Goal: Communication & Community: Answer question/provide support

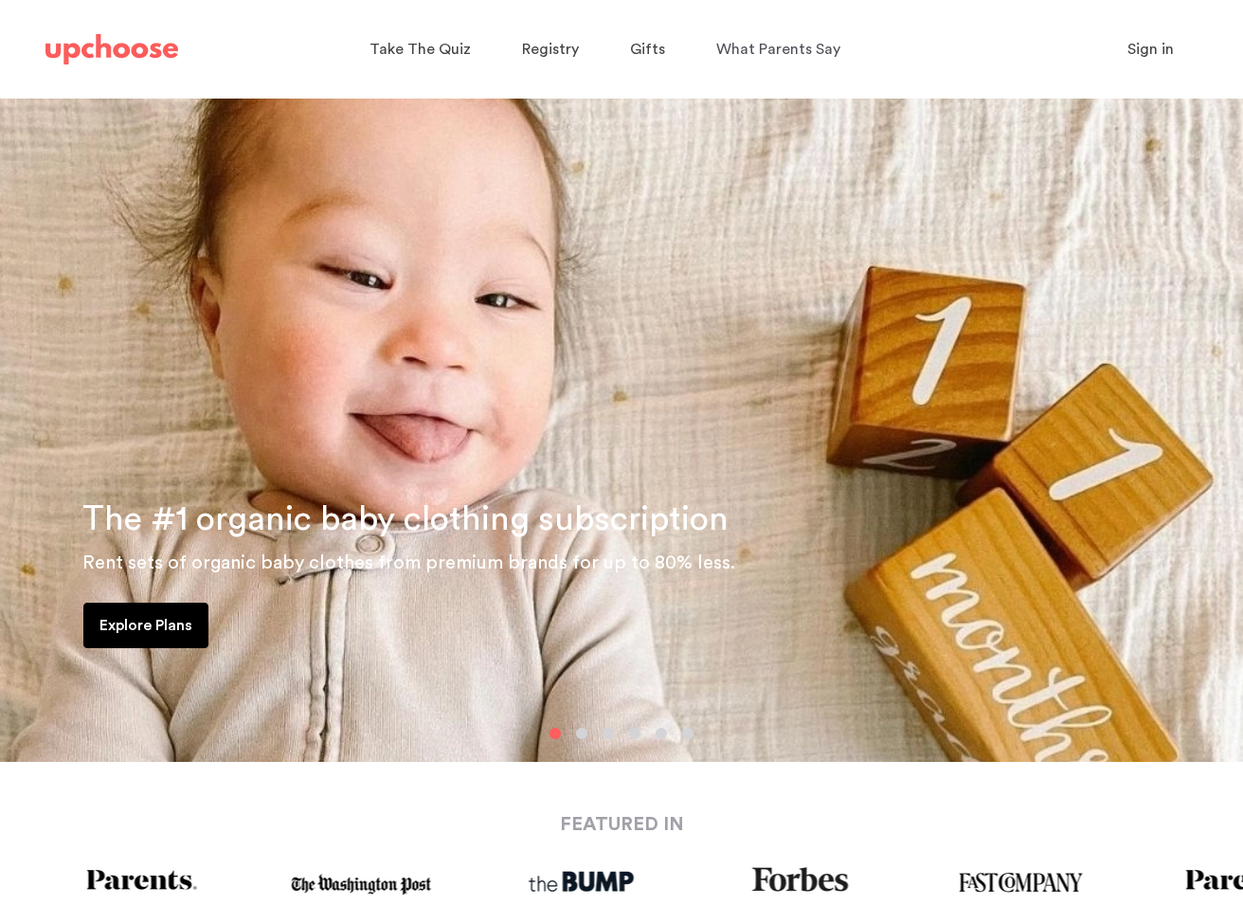
click at [1166, 56] on span "Sign in" at bounding box center [1150, 49] width 46 height 15
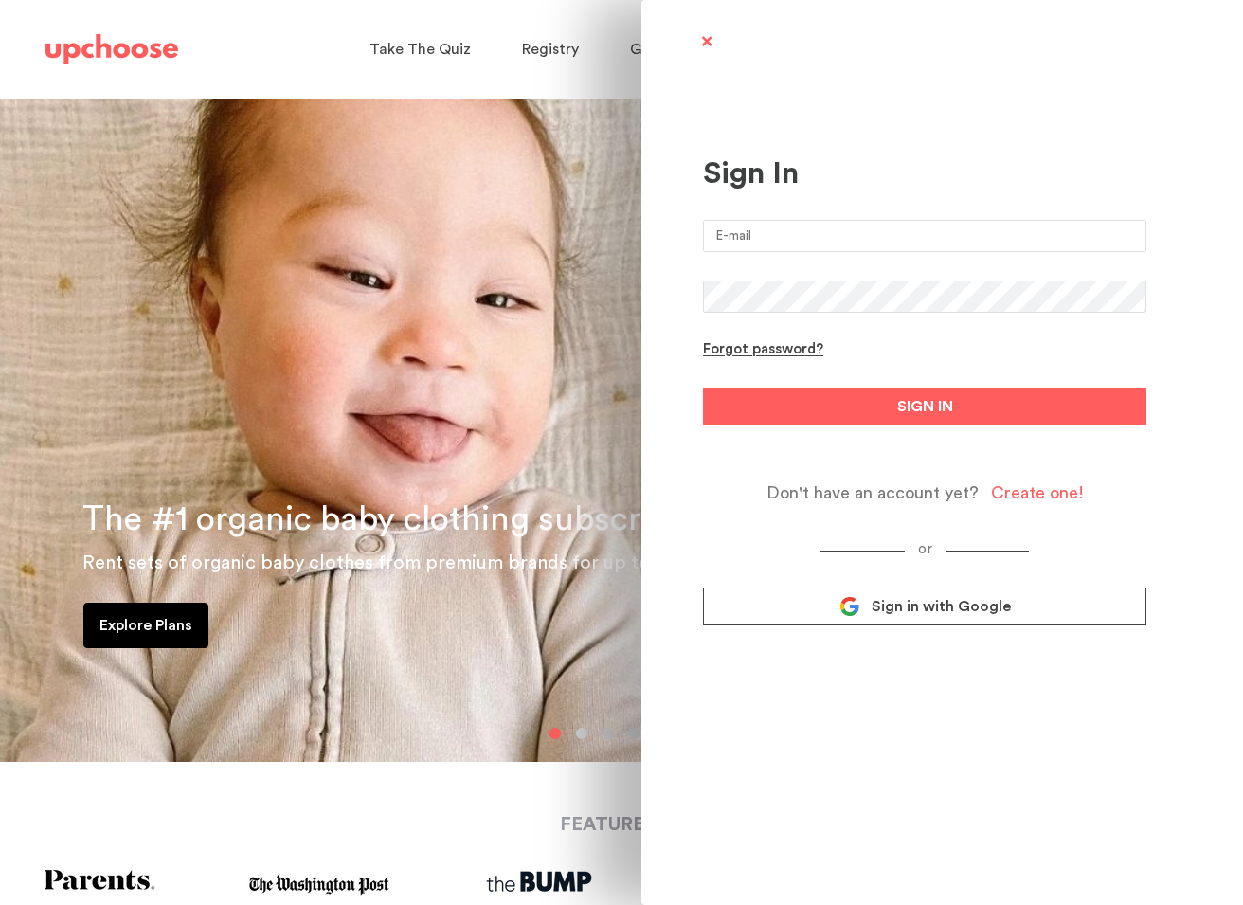
click at [920, 227] on input "email" at bounding box center [924, 236] width 443 height 32
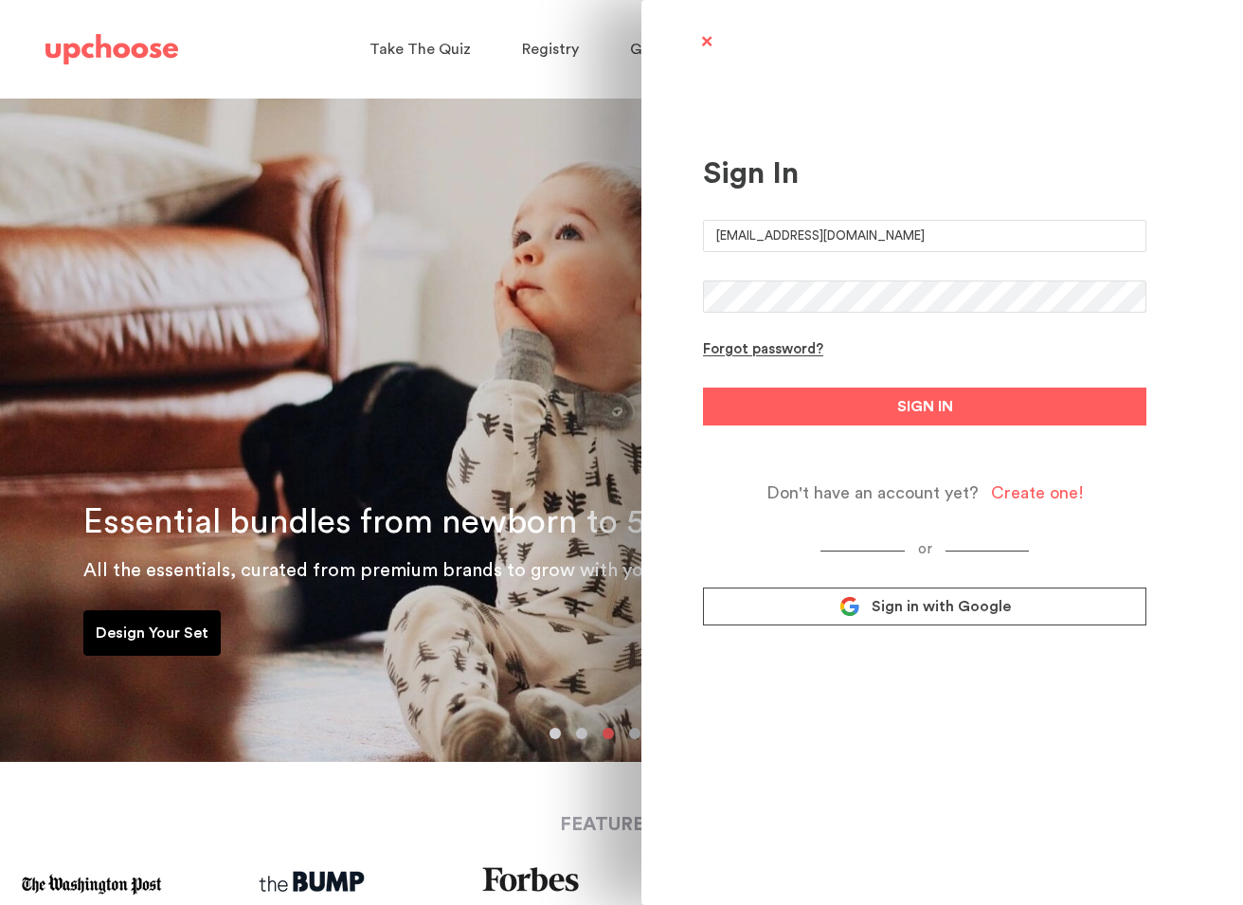
click at [703, 387] on button "SIGN IN" at bounding box center [924, 406] width 443 height 38
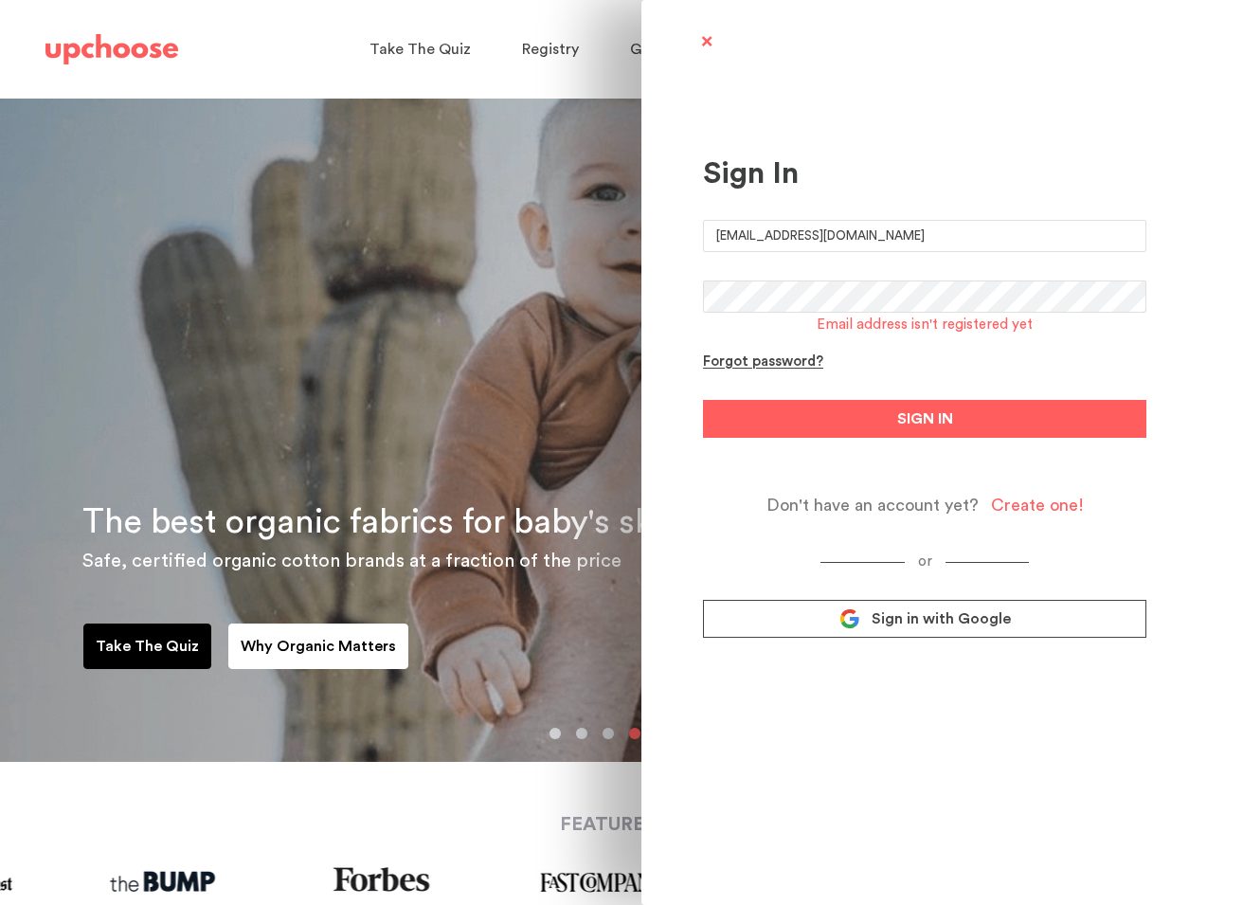
drag, startPoint x: 815, startPoint y: 237, endPoint x: 783, endPoint y: 238, distance: 31.3
click at [782, 238] on input "hoyoscata@yahoo.com" at bounding box center [924, 236] width 443 height 32
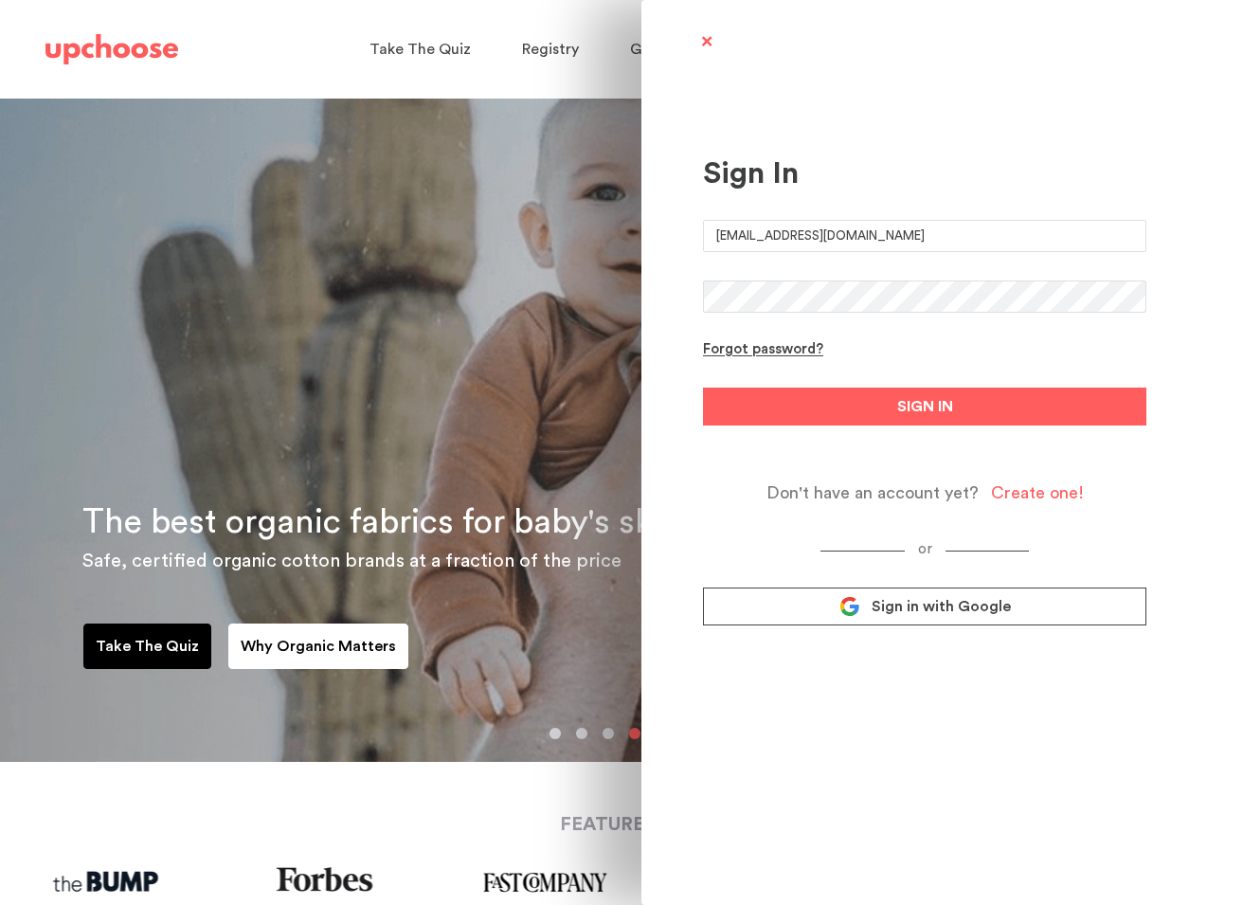
type input "hoyoscata@gmail.com"
click at [703, 387] on button "SIGN IN" at bounding box center [924, 406] width 443 height 38
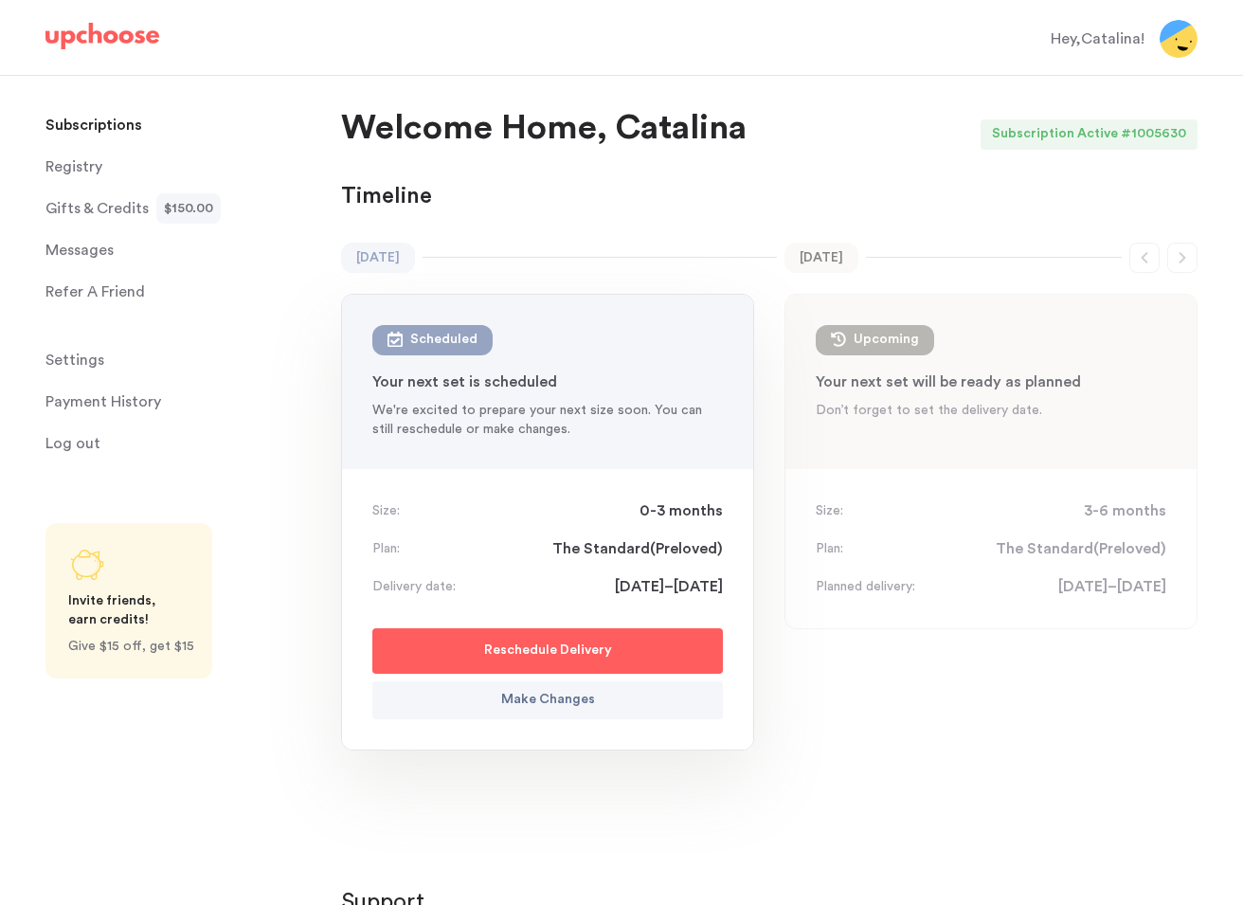
click at [84, 207] on span "Gifts & Credits" at bounding box center [96, 208] width 103 height 38
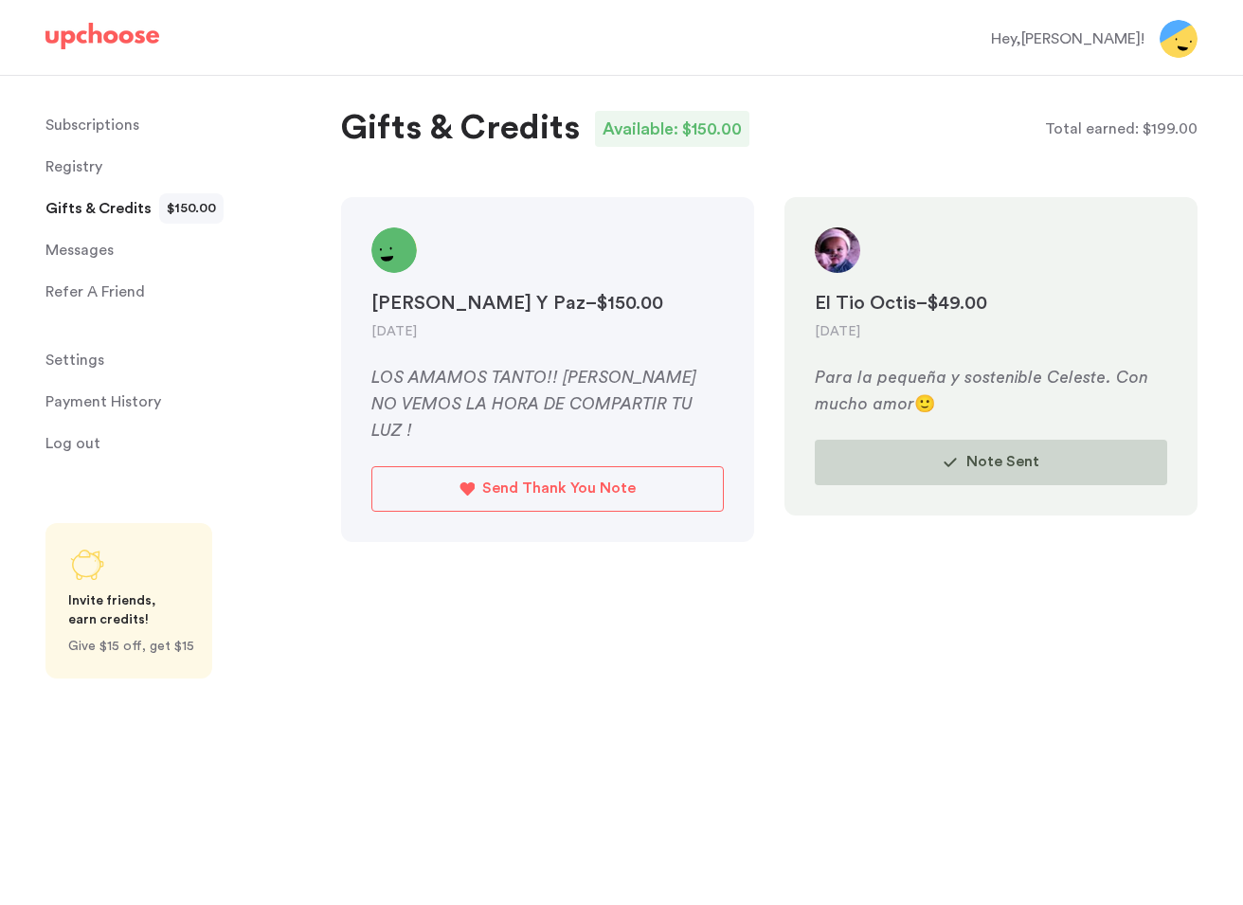
click at [595, 476] on p "Send Thank You Note" at bounding box center [558, 489] width 153 height 26
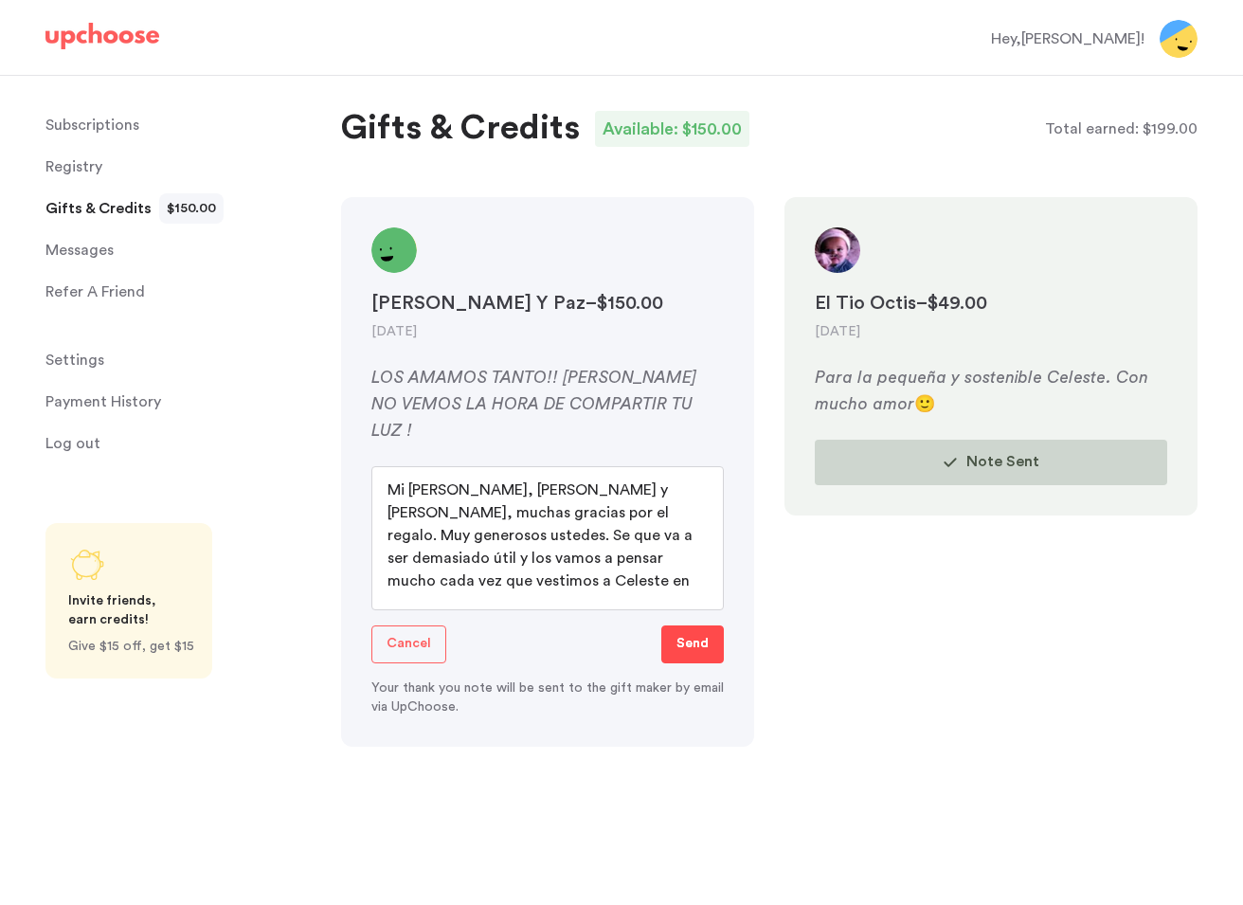
type textarea "Mi [PERSON_NAME], [PERSON_NAME] y [PERSON_NAME], muchas gracias por el regalo. …"
click at [698, 633] on p "Send" at bounding box center [692, 644] width 32 height 23
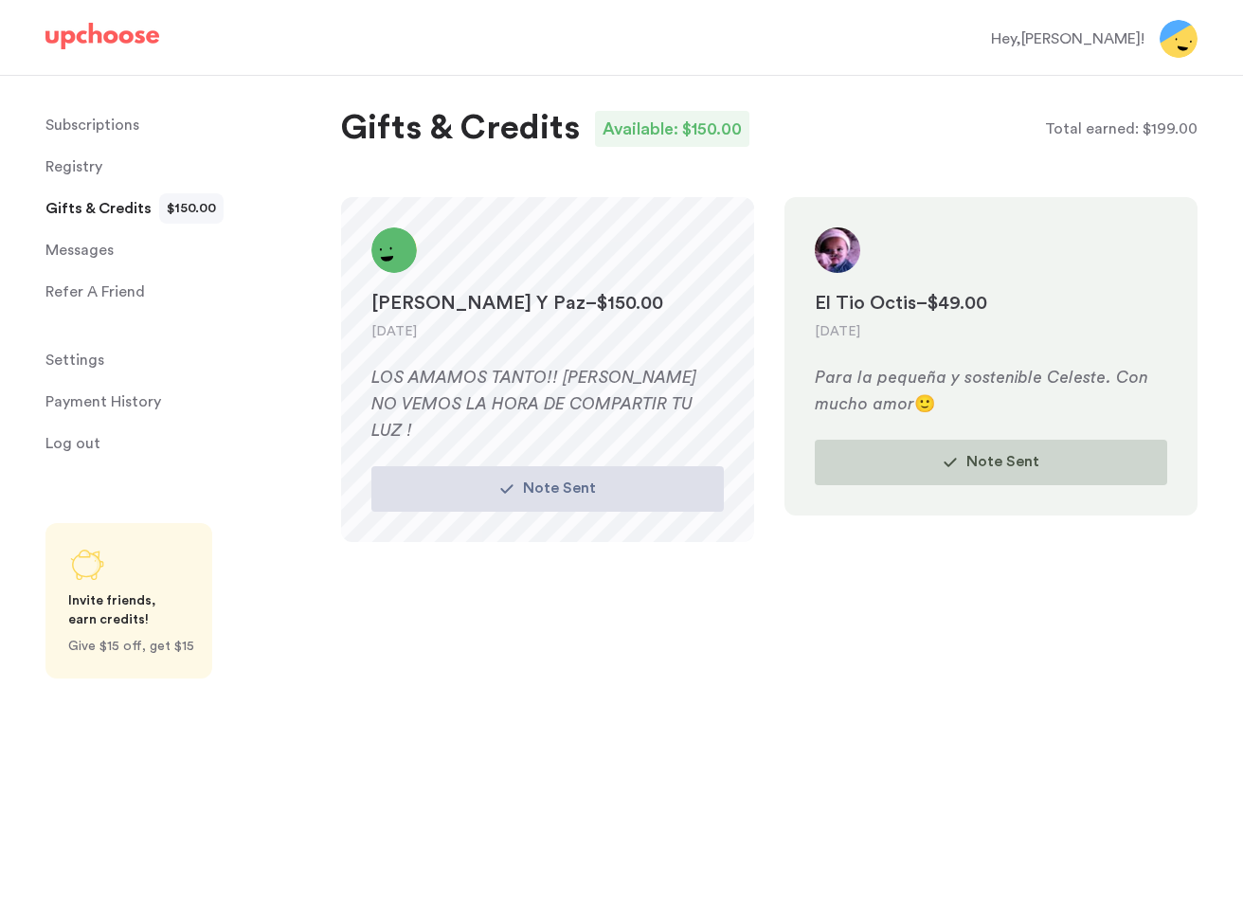
click at [70, 170] on span "Registry" at bounding box center [73, 167] width 57 height 38
